Goal: Transaction & Acquisition: Purchase product/service

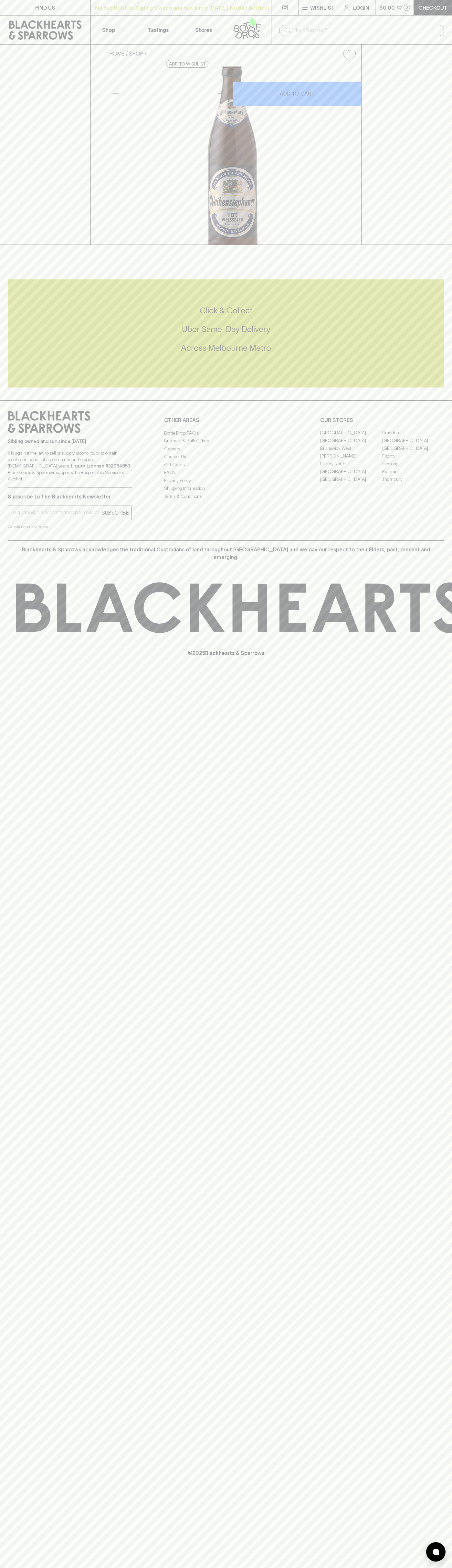
click at [52, 29] on icon at bounding box center [45, 30] width 72 height 19
click at [448, 1567] on html "FIND US | No Bad Bottles | Sibling Owned and Run Since 2006 | No Bad Bottles | …" at bounding box center [226, 784] width 452 height 1568
